Goal: Task Accomplishment & Management: Use online tool/utility

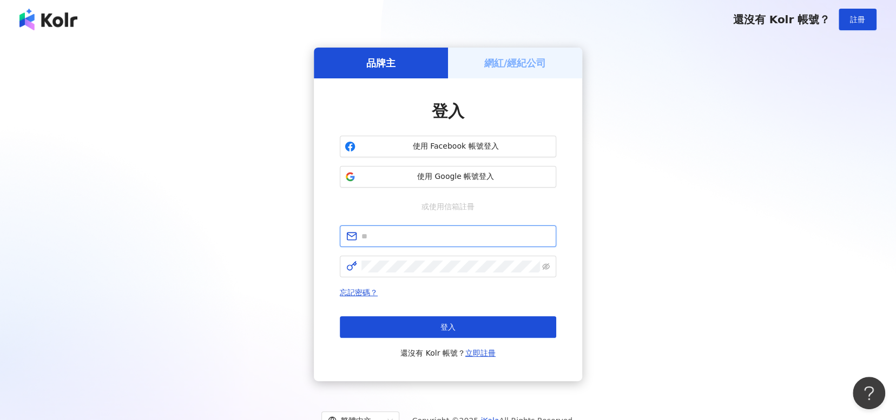
click at [454, 238] on input "text" at bounding box center [455, 236] width 188 height 12
type input "**********"
click at [459, 259] on span at bounding box center [448, 267] width 216 height 22
click button "登入" at bounding box center [448, 328] width 216 height 22
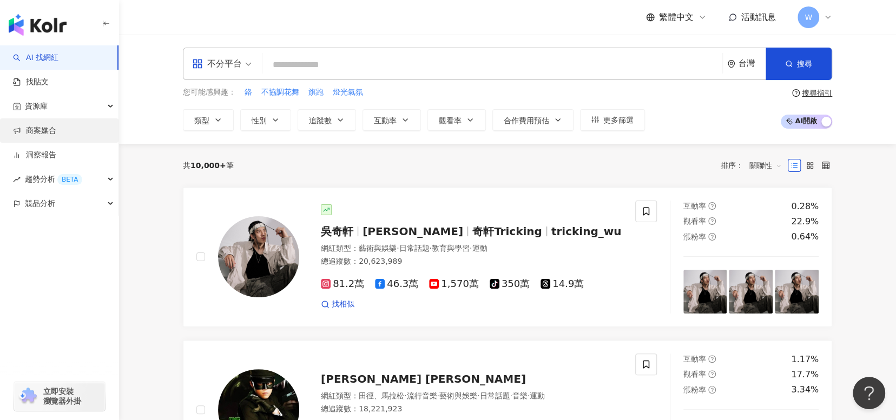
click at [54, 128] on link "商案媒合" at bounding box center [34, 131] width 43 height 11
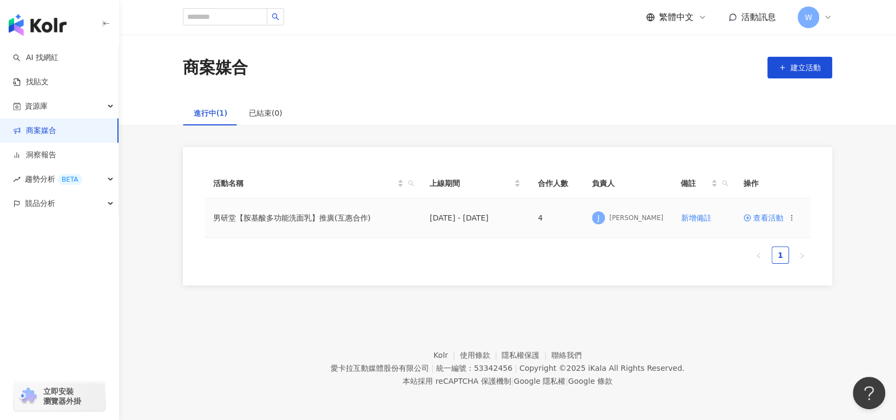
click at [763, 222] on span "查看活動" at bounding box center [763, 218] width 40 height 8
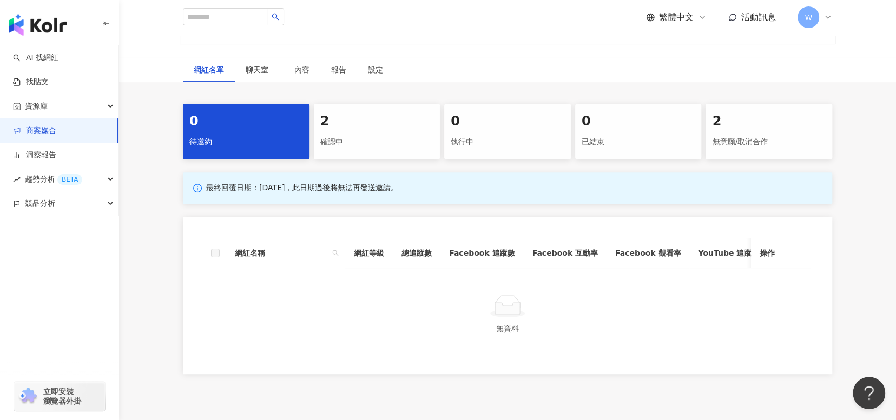
scroll to position [162, 0]
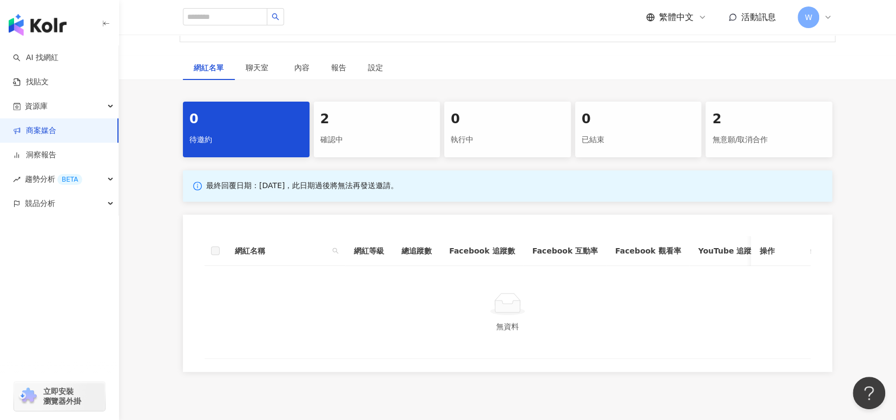
click at [393, 140] on div "確認中" at bounding box center [377, 140] width 114 height 18
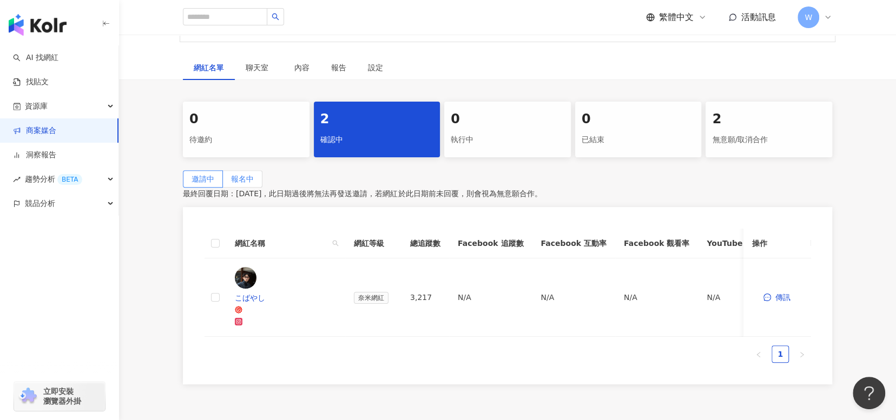
click at [254, 183] on span "報名中" at bounding box center [242, 179] width 23 height 9
click at [223, 185] on label "邀請中" at bounding box center [203, 178] width 40 height 17
